Goal: Book appointment/travel/reservation

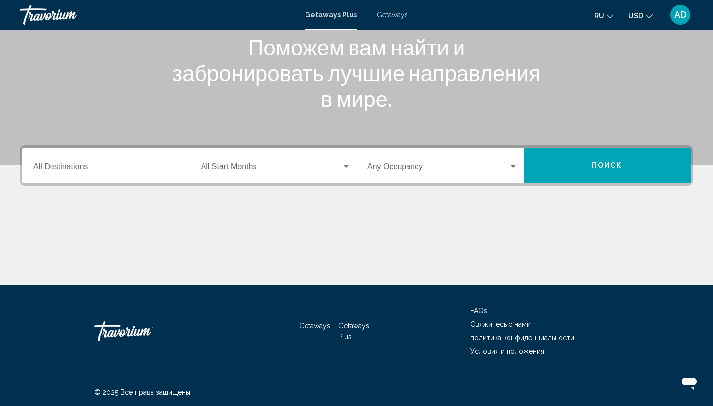
scroll to position [132, 0]
click at [49, 161] on div "Destination All Destinations" at bounding box center [108, 165] width 151 height 31
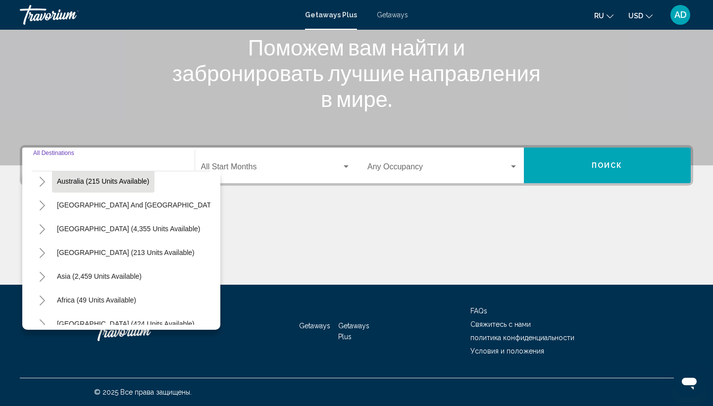
scroll to position [153, 0]
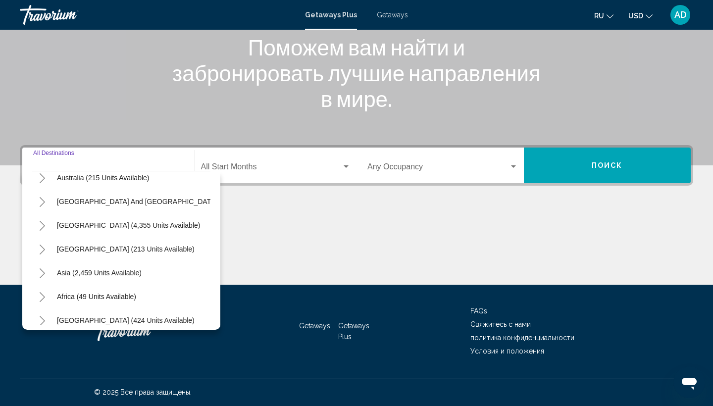
click at [39, 274] on icon "Toggle Asia (2,459 units available)" at bounding box center [42, 273] width 7 height 10
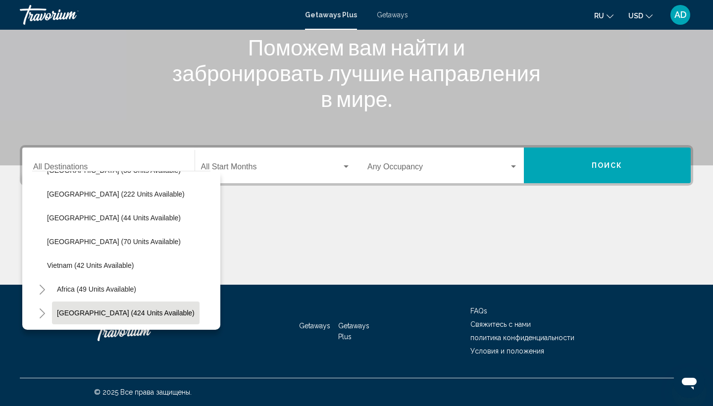
scroll to position [422, 0]
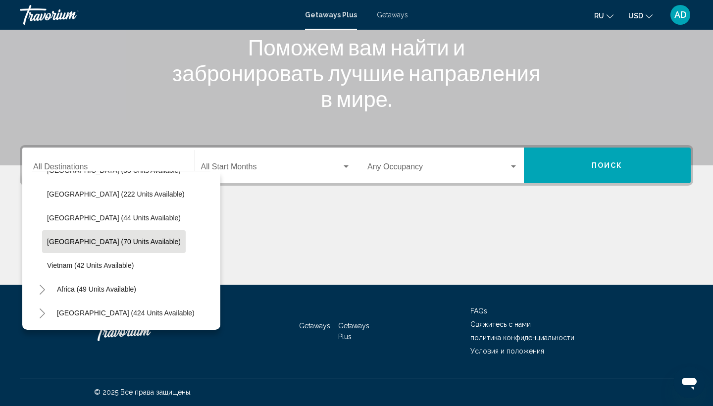
click at [119, 244] on span "[GEOGRAPHIC_DATA] (70 units available)" at bounding box center [114, 242] width 134 height 8
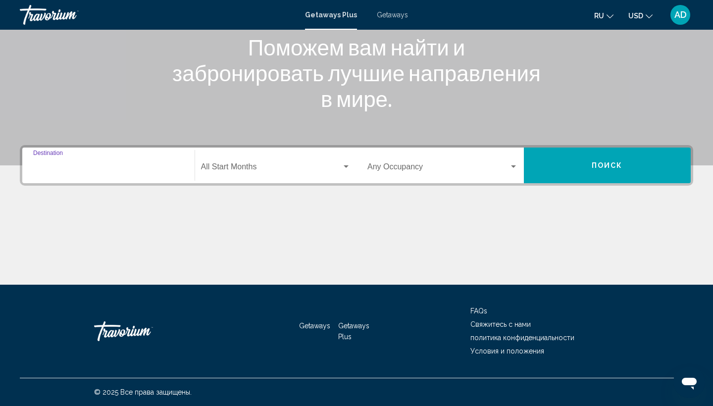
type input "**********"
click at [599, 169] on span "Поиск" at bounding box center [607, 166] width 31 height 8
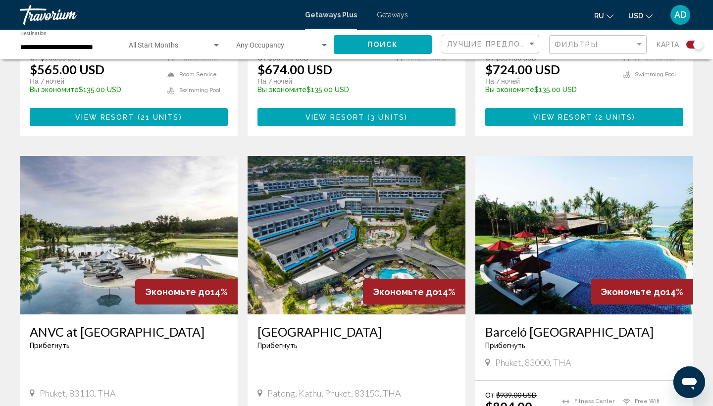
scroll to position [592, 0]
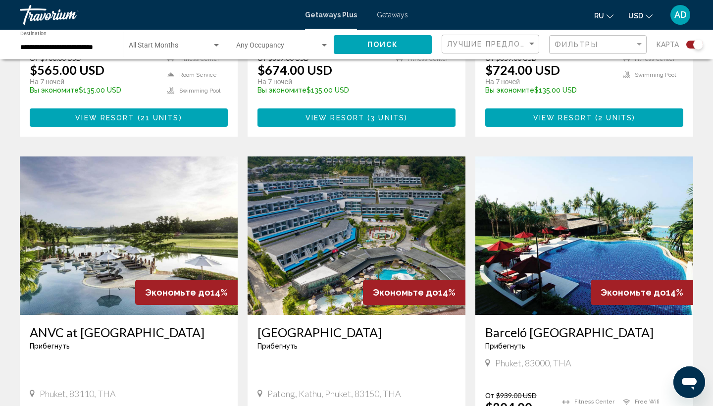
click at [104, 239] on img "Main content" at bounding box center [129, 236] width 218 height 159
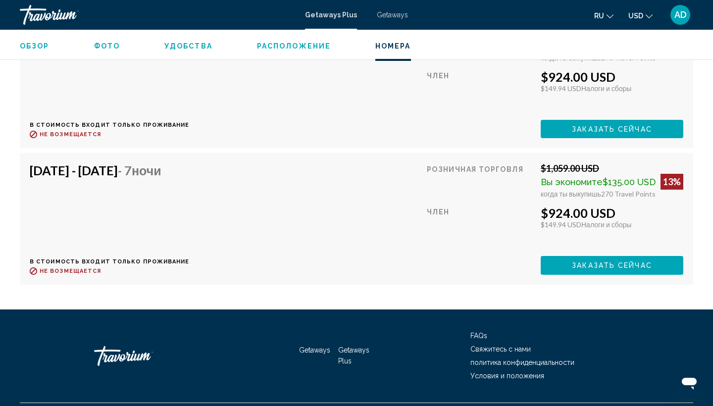
scroll to position [2343, 0]
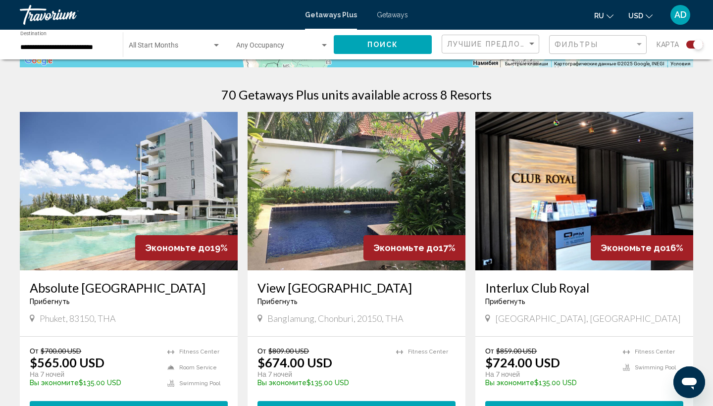
scroll to position [301, 0]
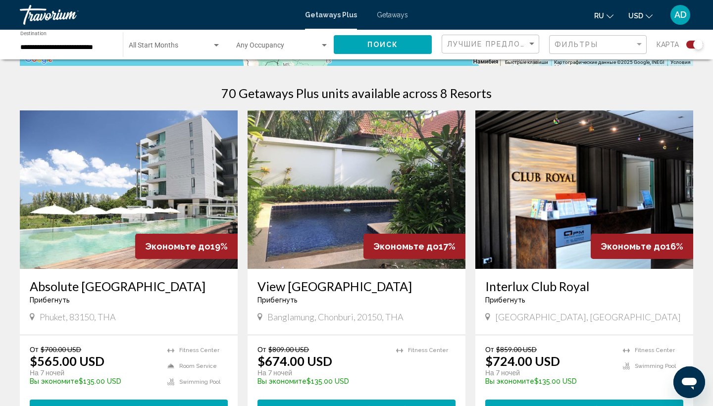
click at [559, 181] on img "Main content" at bounding box center [585, 189] width 218 height 159
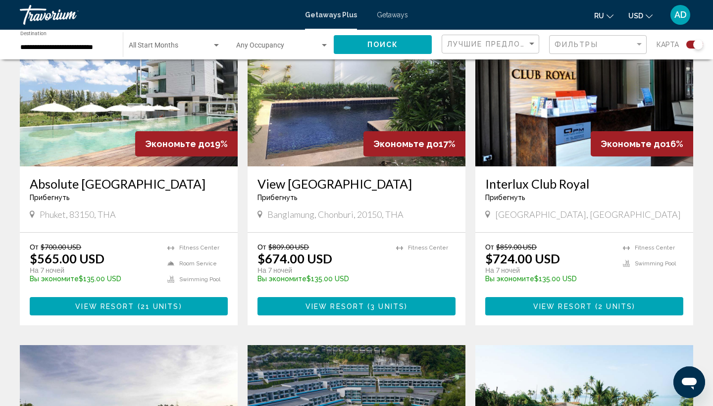
scroll to position [404, 0]
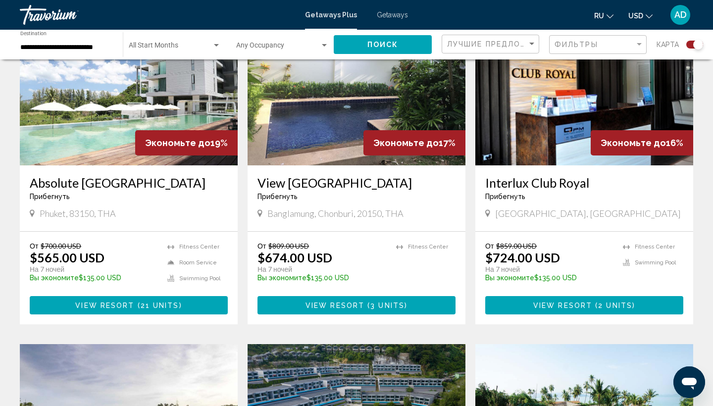
click at [314, 125] on img "Main content" at bounding box center [357, 86] width 218 height 159
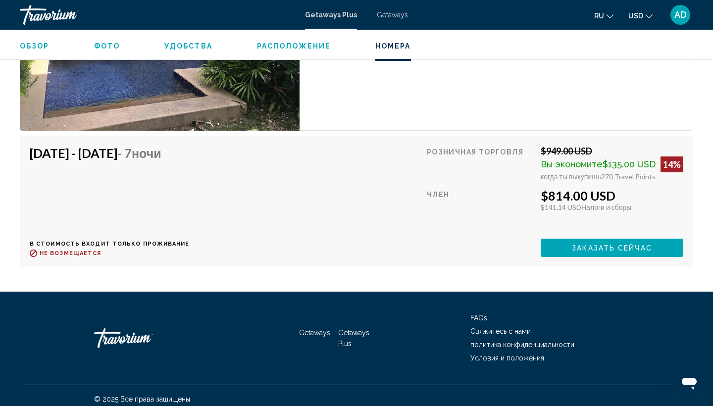
scroll to position [2299, 0]
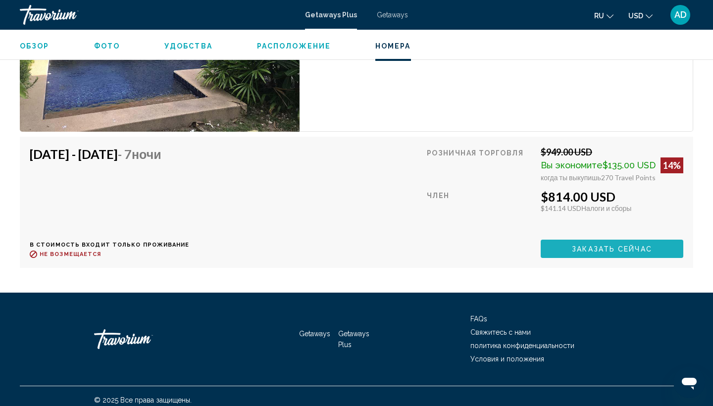
click at [618, 245] on span "Заказать сейчас" at bounding box center [612, 249] width 80 height 8
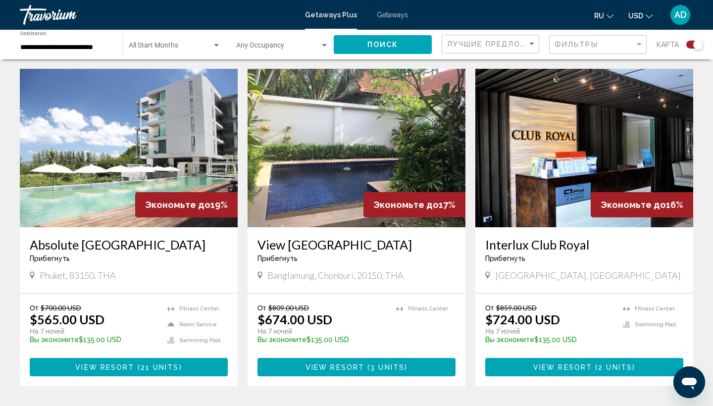
scroll to position [343, 0]
